Goal: Navigation & Orientation: Find specific page/section

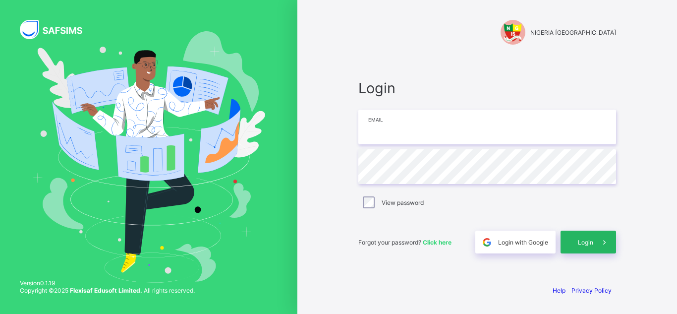
type input "**********"
click at [349, 239] on span "Login" at bounding box center [585, 241] width 15 height 7
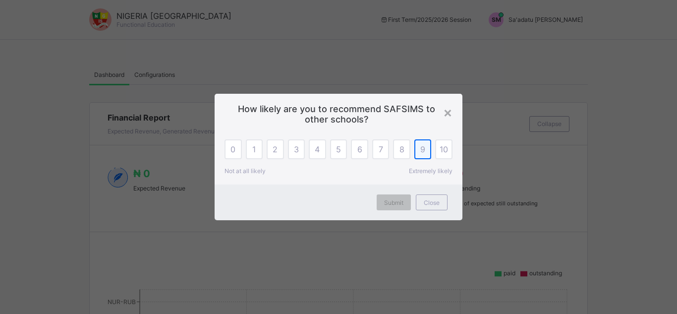
click at [349, 154] on div "9" at bounding box center [422, 149] width 17 height 20
click at [237, 144] on div "0" at bounding box center [233, 149] width 17 height 20
click at [349, 202] on span "Submit" at bounding box center [393, 202] width 19 height 7
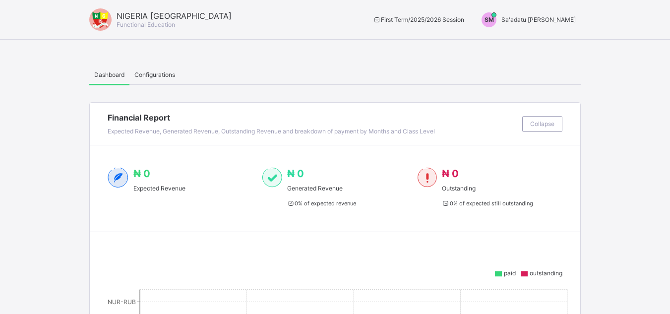
click at [349, 19] on span "Sa'adatu [PERSON_NAME]" at bounding box center [538, 19] width 74 height 7
click at [349, 43] on span "Switch to Admin View" at bounding box center [538, 42] width 75 height 11
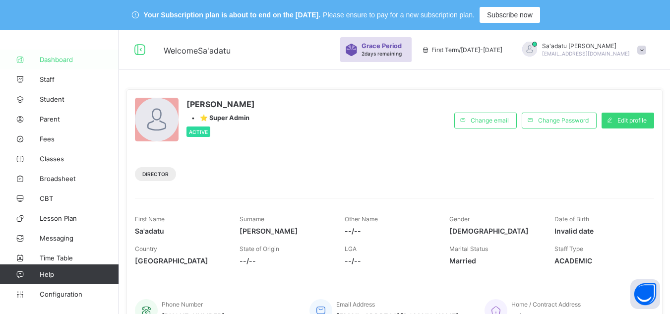
click at [51, 53] on link "Dashboard" at bounding box center [59, 60] width 119 height 20
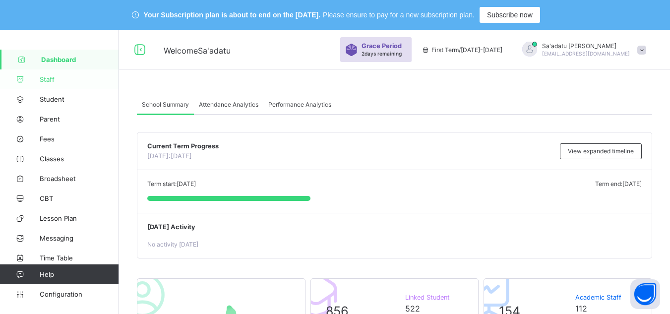
click at [52, 77] on span "Staff" at bounding box center [79, 79] width 79 height 8
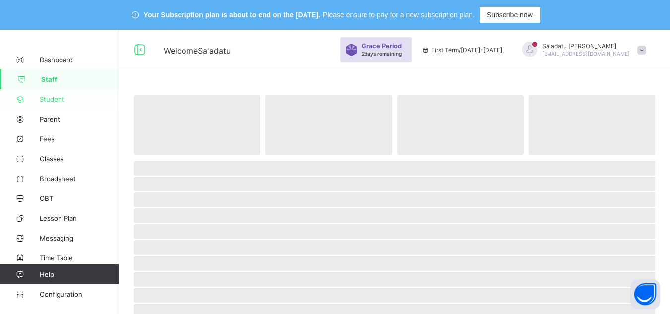
click at [52, 95] on span "Student" at bounding box center [79, 99] width 79 height 8
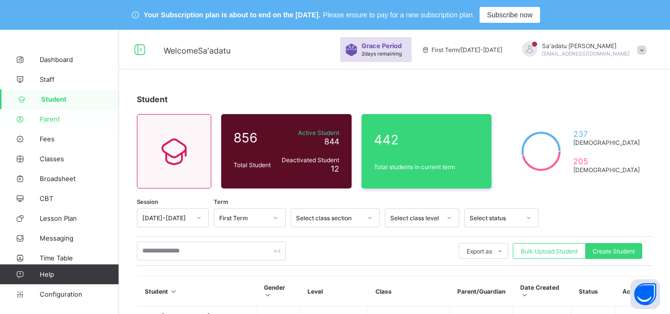
click at [53, 120] on span "Parent" at bounding box center [79, 119] width 79 height 8
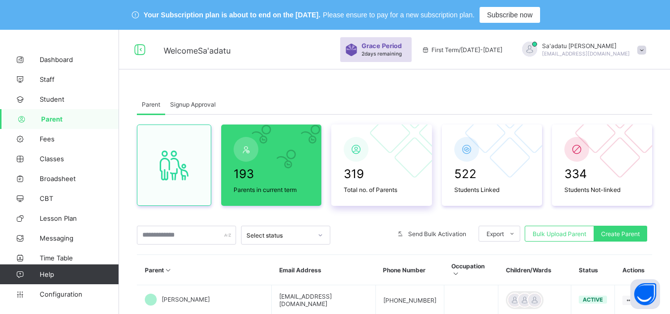
click at [349, 156] on div at bounding box center [414, 157] width 42 height 42
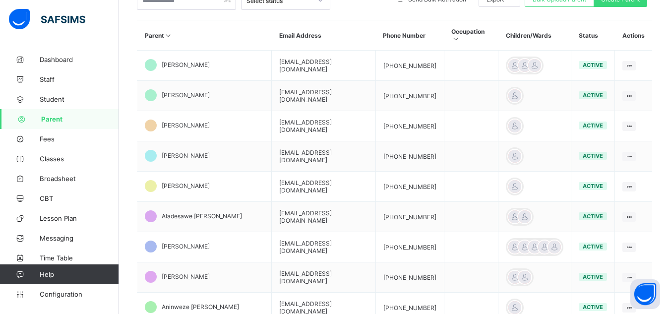
scroll to position [336, 0]
